Goal: Find specific page/section: Find specific page/section

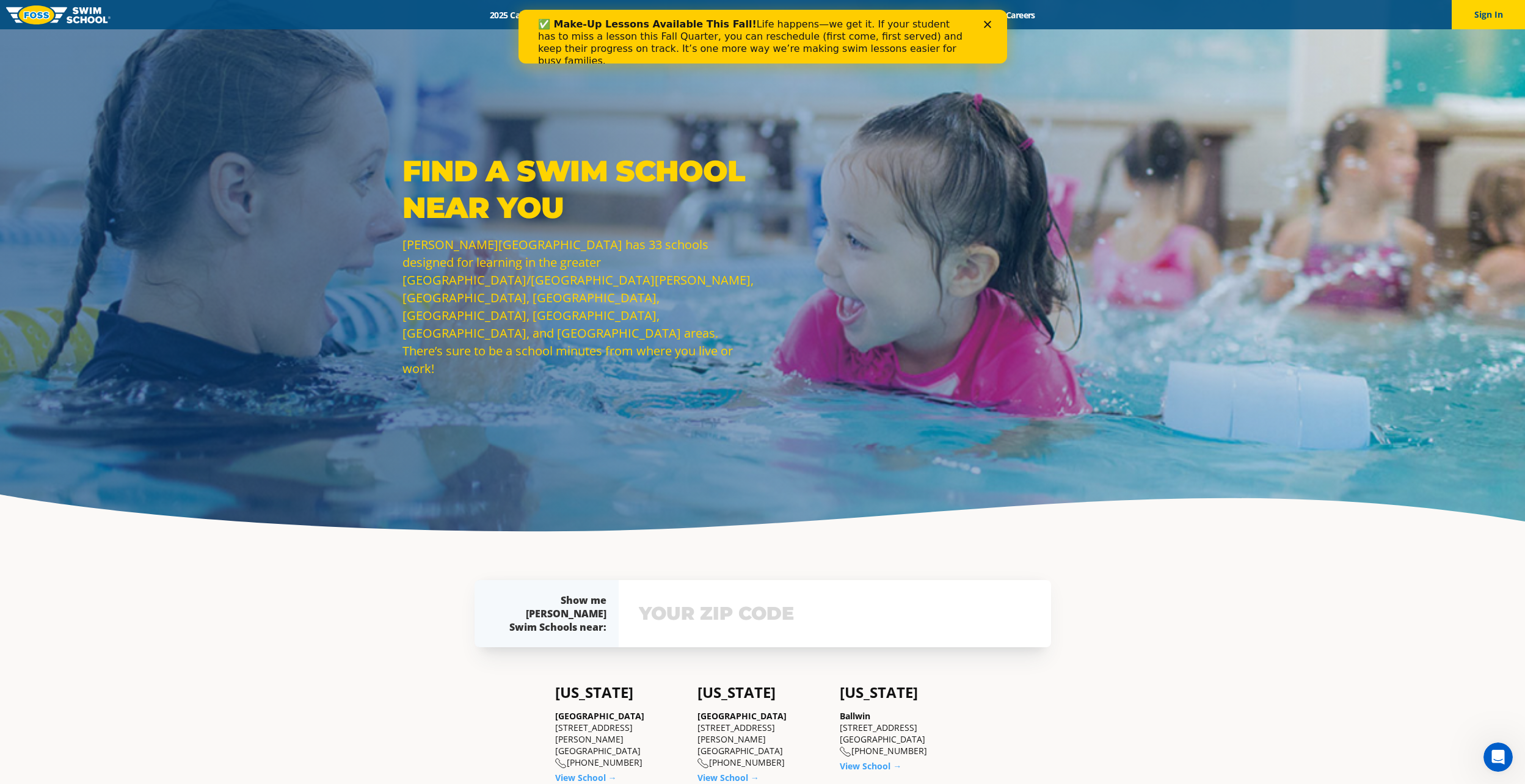
click at [810, 611] on input "text" at bounding box center [834, 613] width 398 height 35
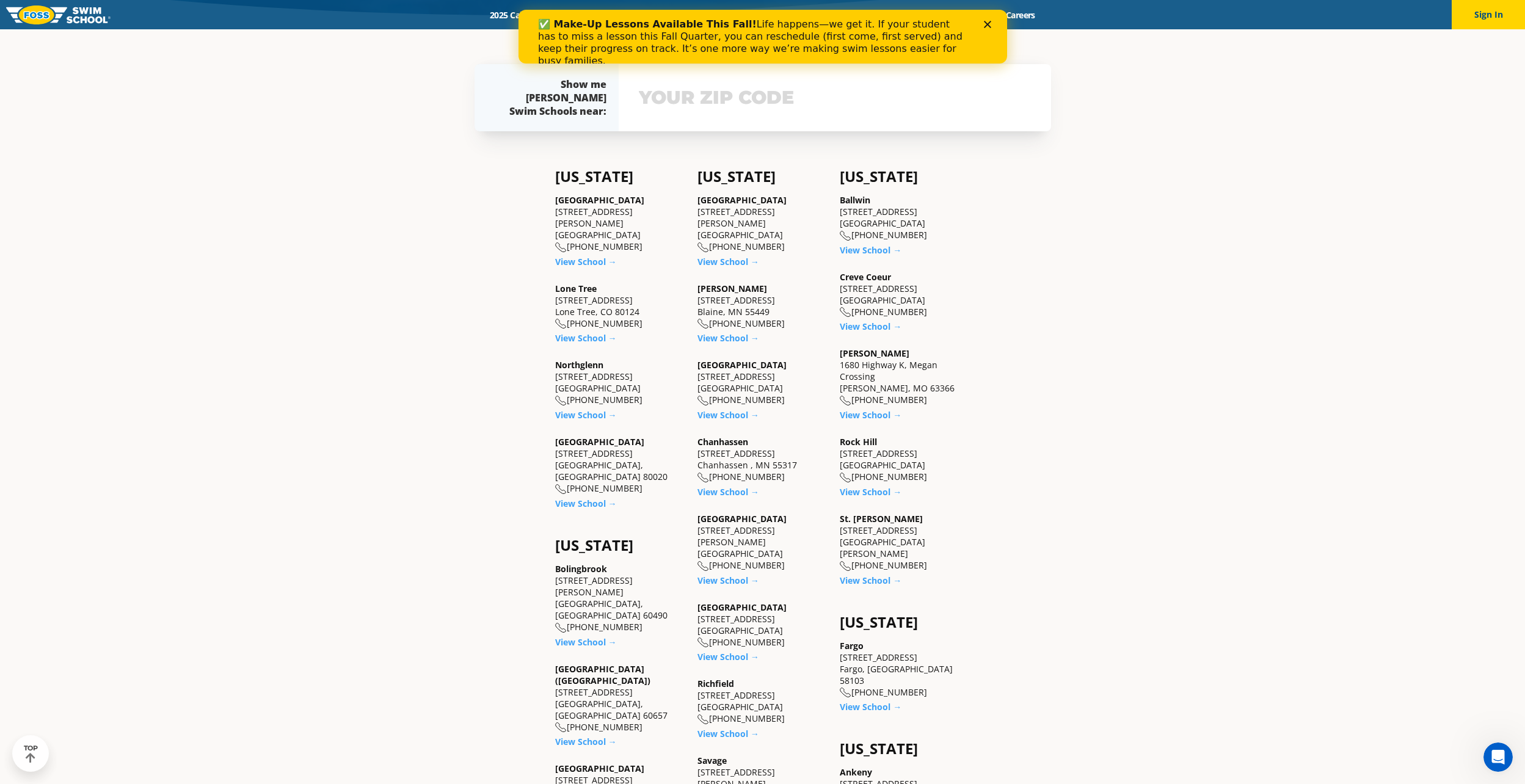
scroll to position [519, 0]
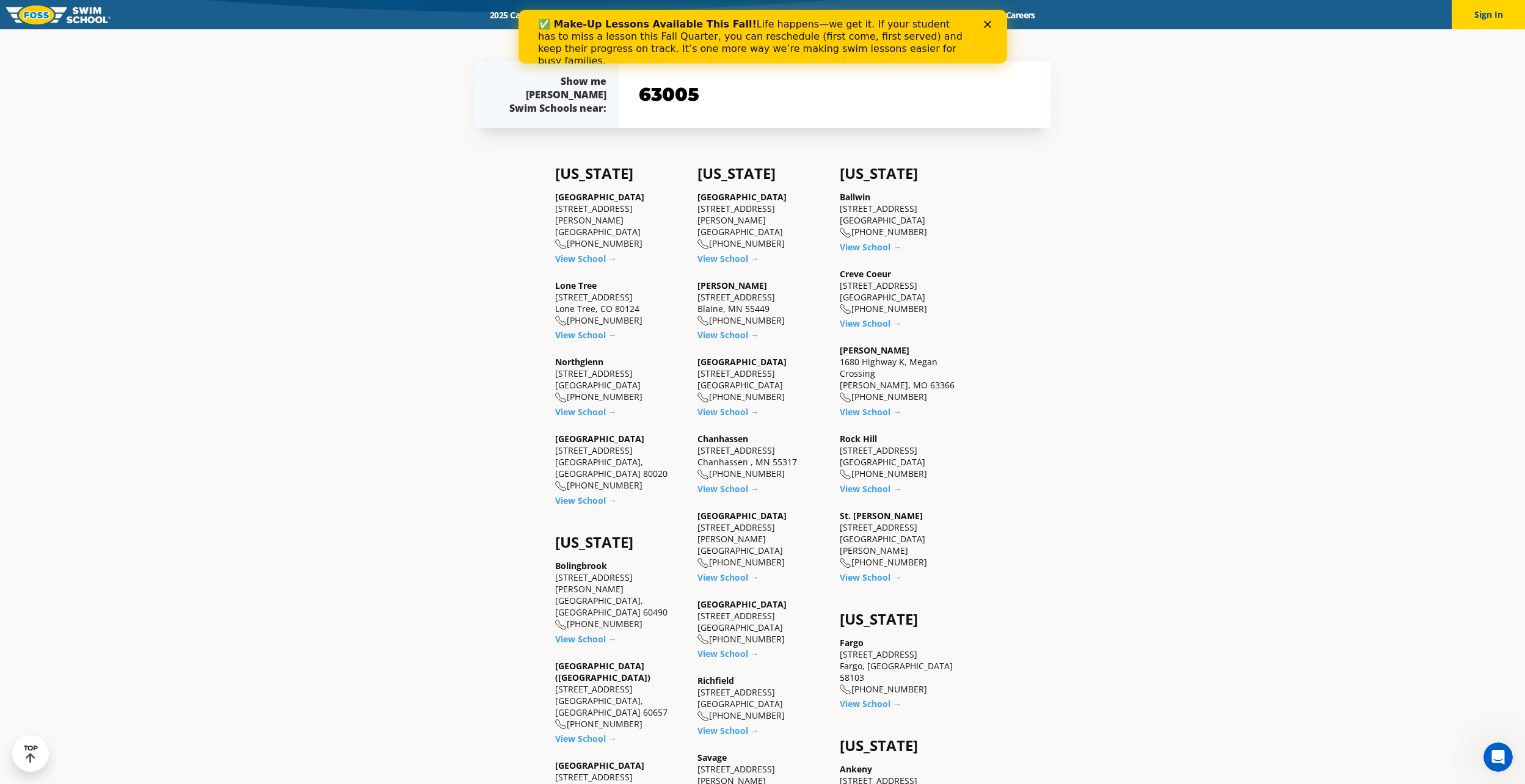
type input "63005"
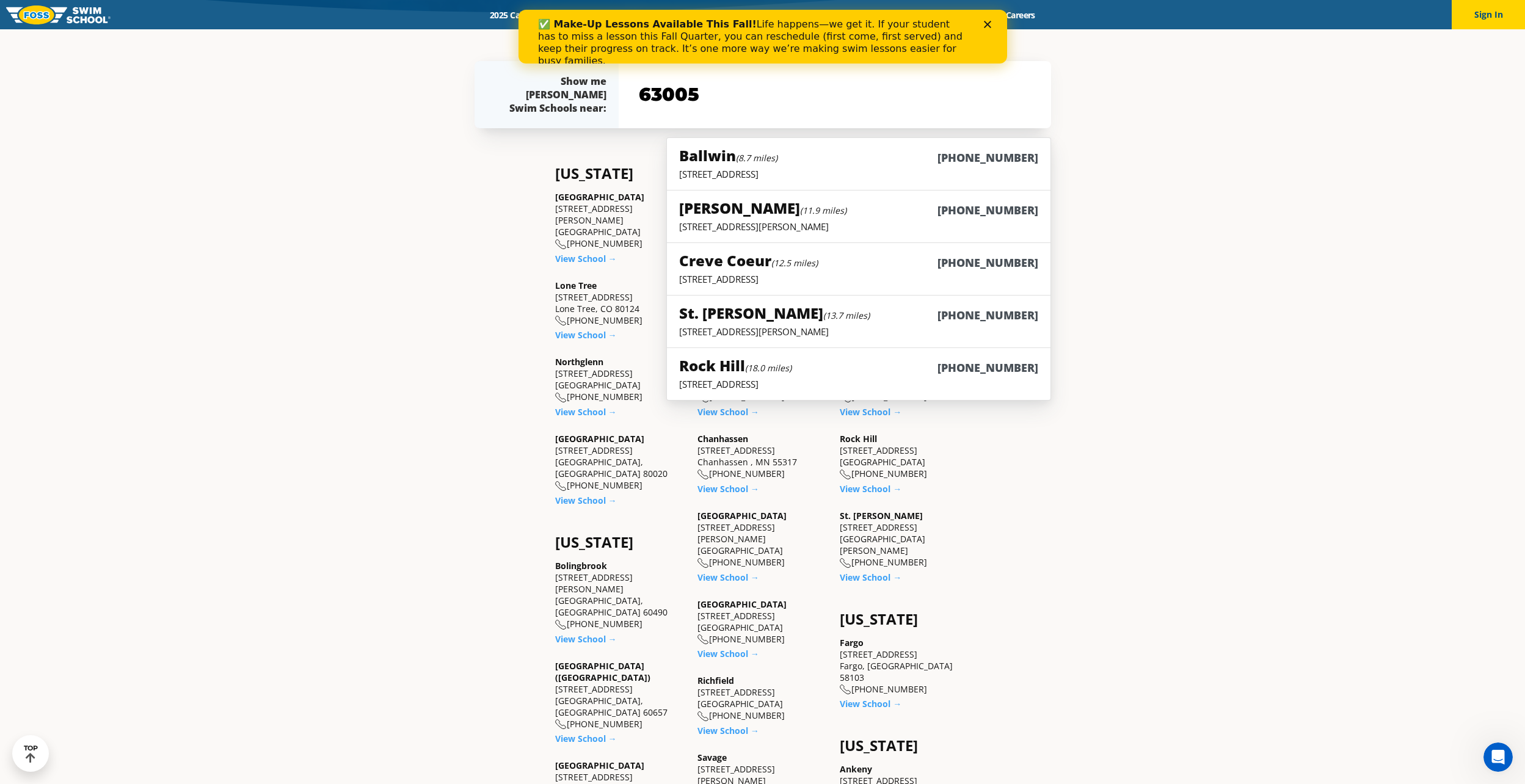
click at [1142, 196] on div "Find a Swim School Near You Find a Swim School Near You [PERSON_NAME][GEOGRAPHI…" at bounding box center [762, 448] width 1525 height 1877
click at [751, 217] on h5 "[PERSON_NAME] (11.9 miles)" at bounding box center [763, 208] width 168 height 21
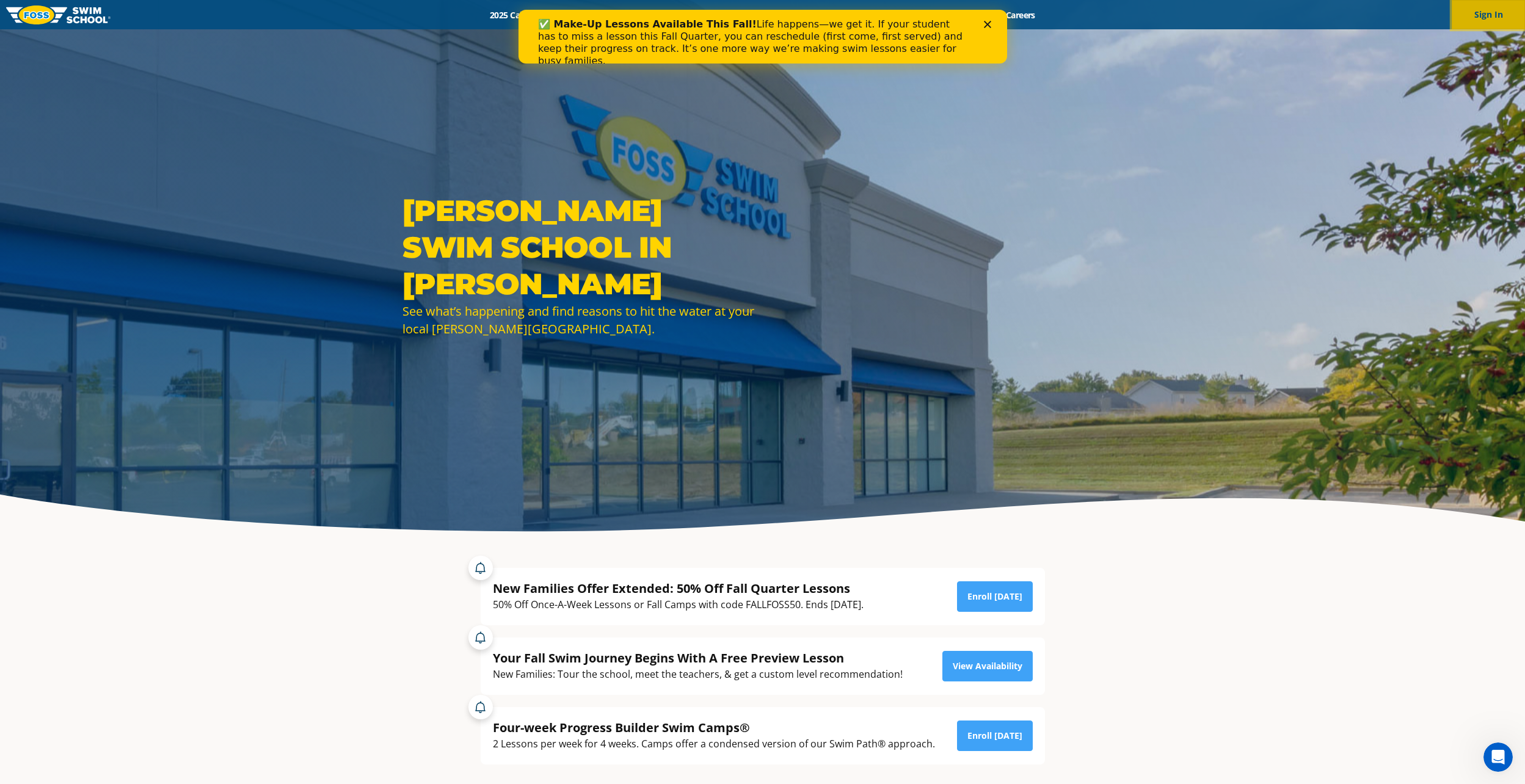
click at [1464, 8] on button "Sign In" at bounding box center [1488, 15] width 73 height 30
